Goal: Task Accomplishment & Management: Use online tool/utility

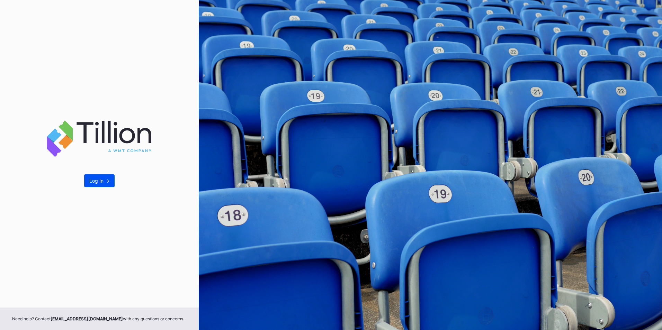
click at [97, 182] on div "Log In ->" at bounding box center [99, 181] width 20 height 6
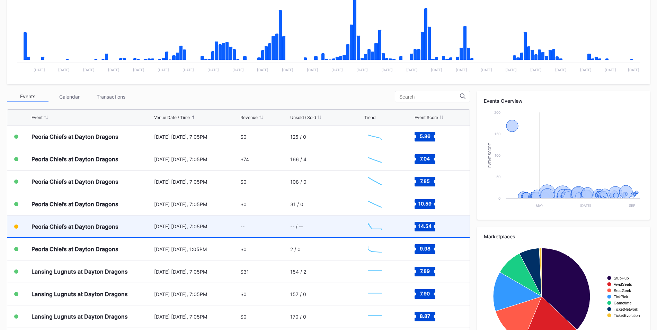
scroll to position [193, 0]
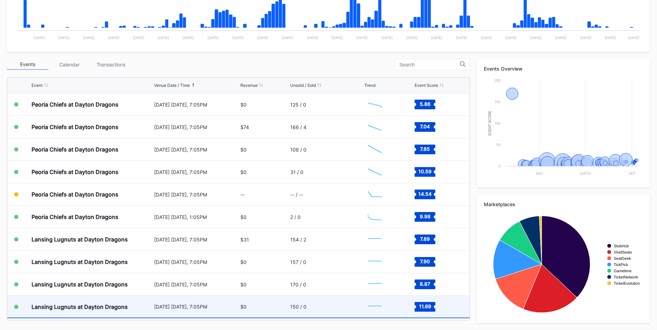
click at [108, 305] on div "Lansing Lugnuts at Dayton Dragons" at bounding box center [80, 307] width 96 height 7
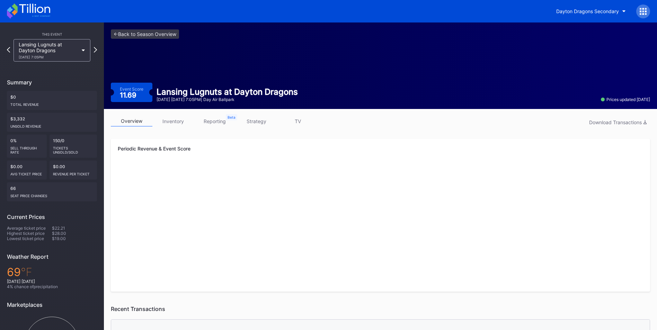
click at [166, 120] on link "inventory" at bounding box center [173, 121] width 42 height 11
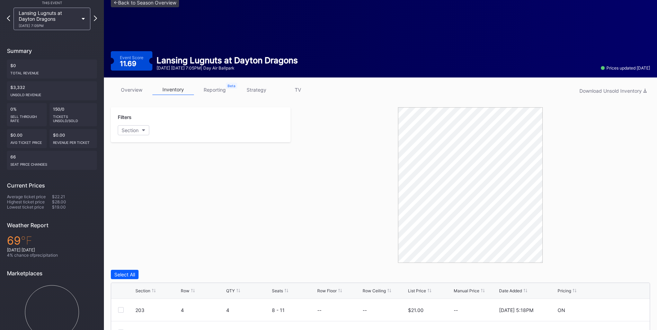
scroll to position [104, 0]
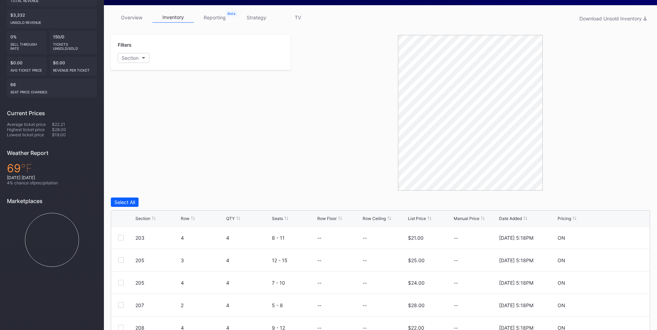
click at [143, 223] on div "Section Row QTY Seats Row Floor Row Ceiling List Price Manual Price Date Added …" at bounding box center [380, 219] width 538 height 16
click at [145, 218] on div "Section" at bounding box center [142, 218] width 15 height 5
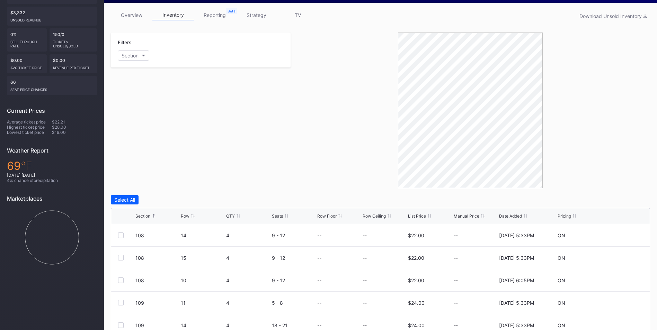
scroll to position [182, 0]
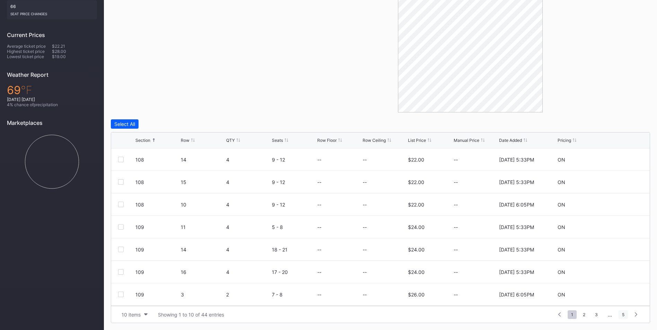
click at [624, 315] on span "5" at bounding box center [622, 315] width 9 height 9
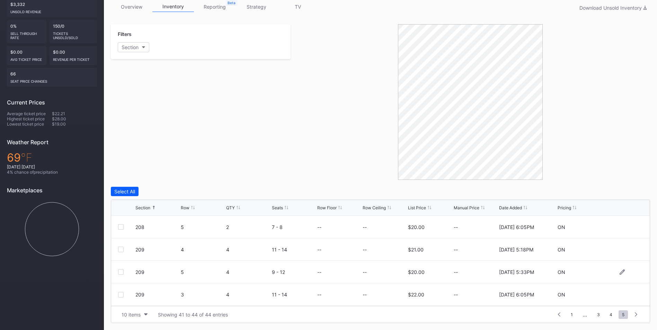
scroll to position [115, 0]
click at [122, 250] on div at bounding box center [121, 250] width 6 height 6
click at [120, 273] on div at bounding box center [121, 272] width 6 height 6
click at [119, 295] on div at bounding box center [121, 295] width 6 height 6
click at [627, 193] on div "Delete 3 Rows" at bounding box center [630, 192] width 31 height 6
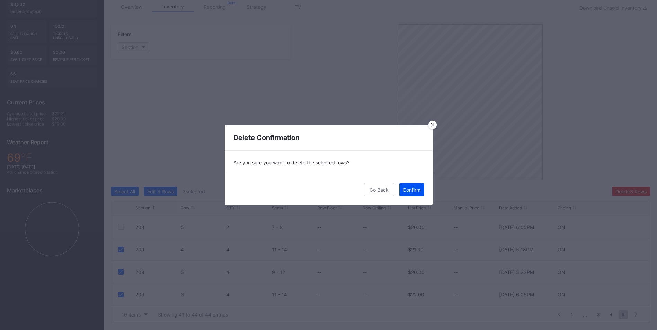
click at [414, 191] on div "Confirm" at bounding box center [412, 190] width 18 height 6
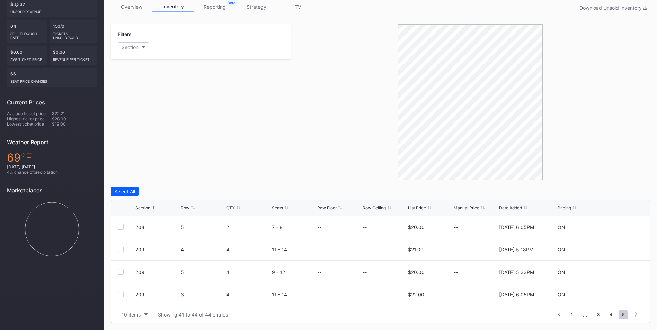
scroll to position [51, 0]
